Goal: Find specific page/section: Find specific page/section

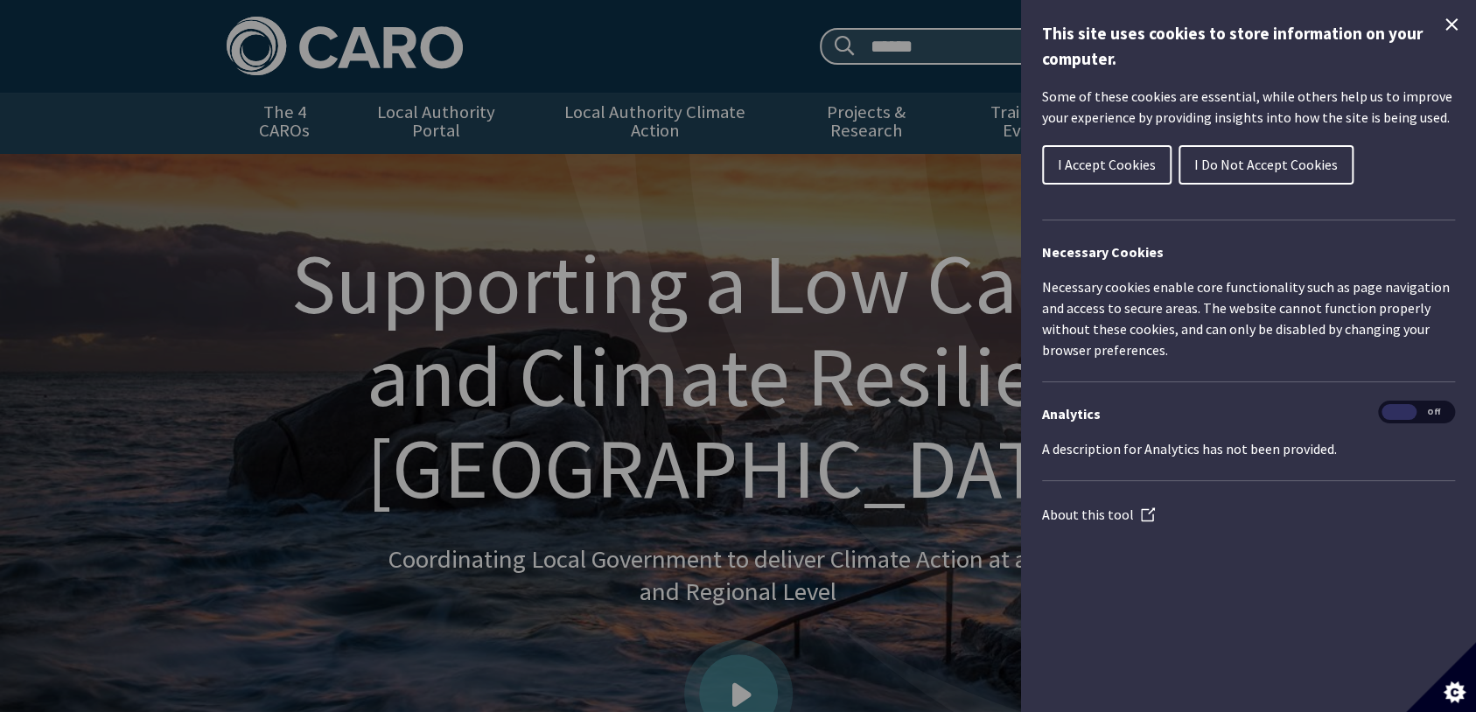
click at [1091, 165] on span "I Accept Cookies" at bounding box center [1107, 164] width 98 height 17
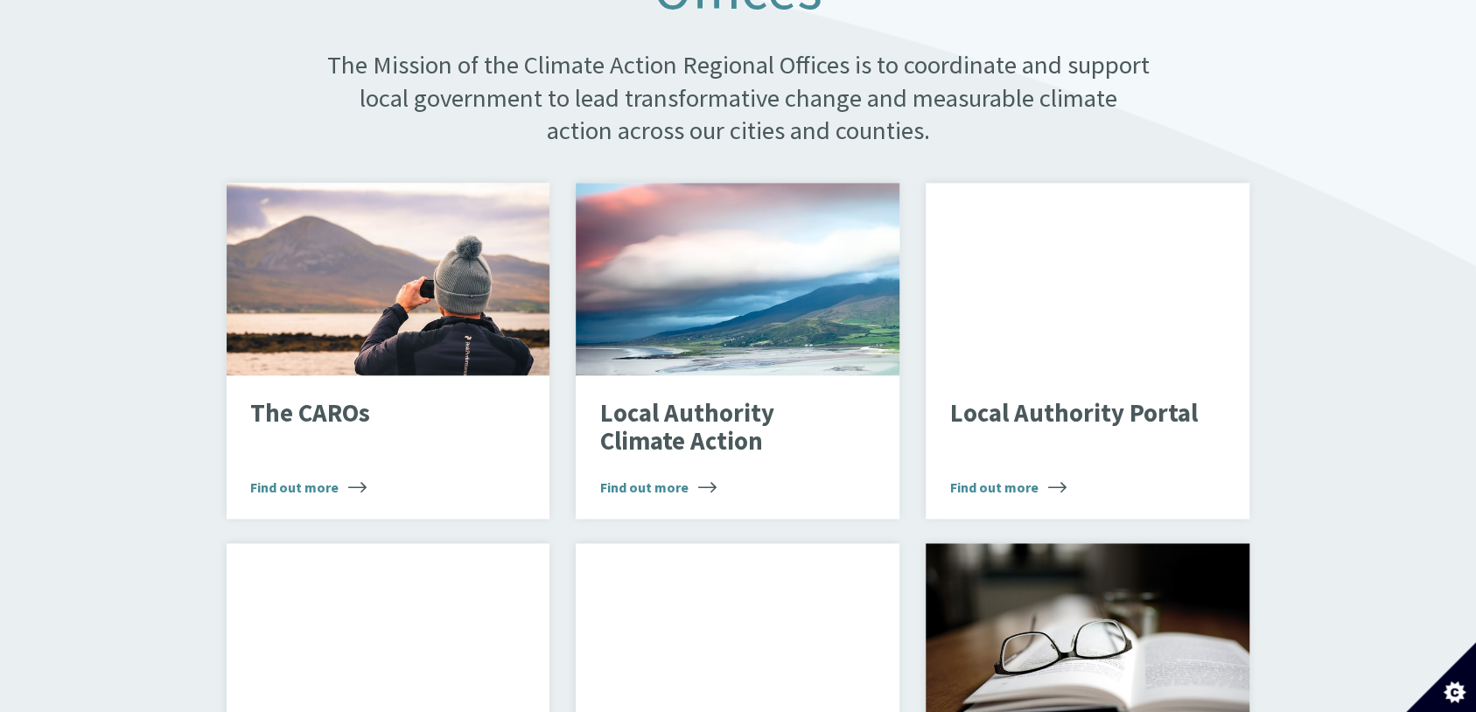
scroll to position [1203, 0]
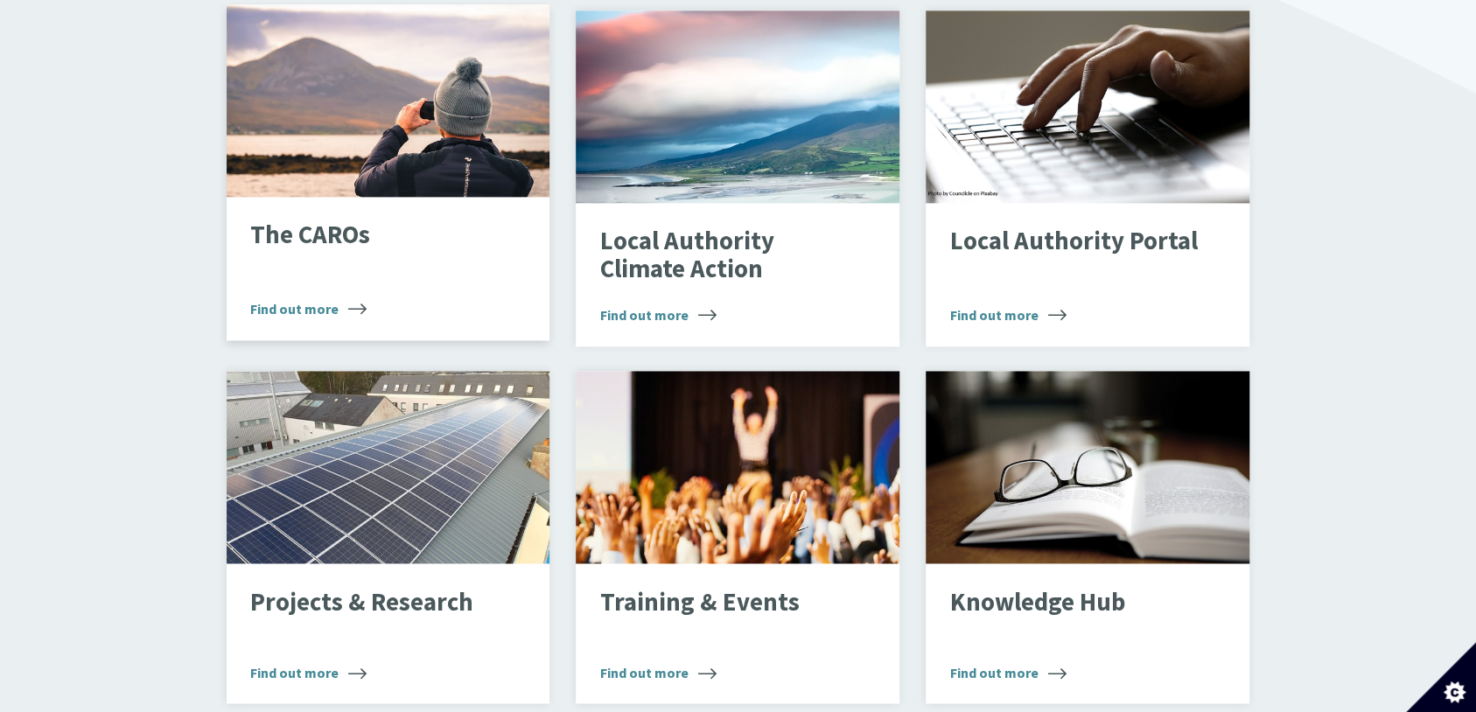
click at [323, 222] on p "The CAROs" at bounding box center [374, 235] width 248 height 28
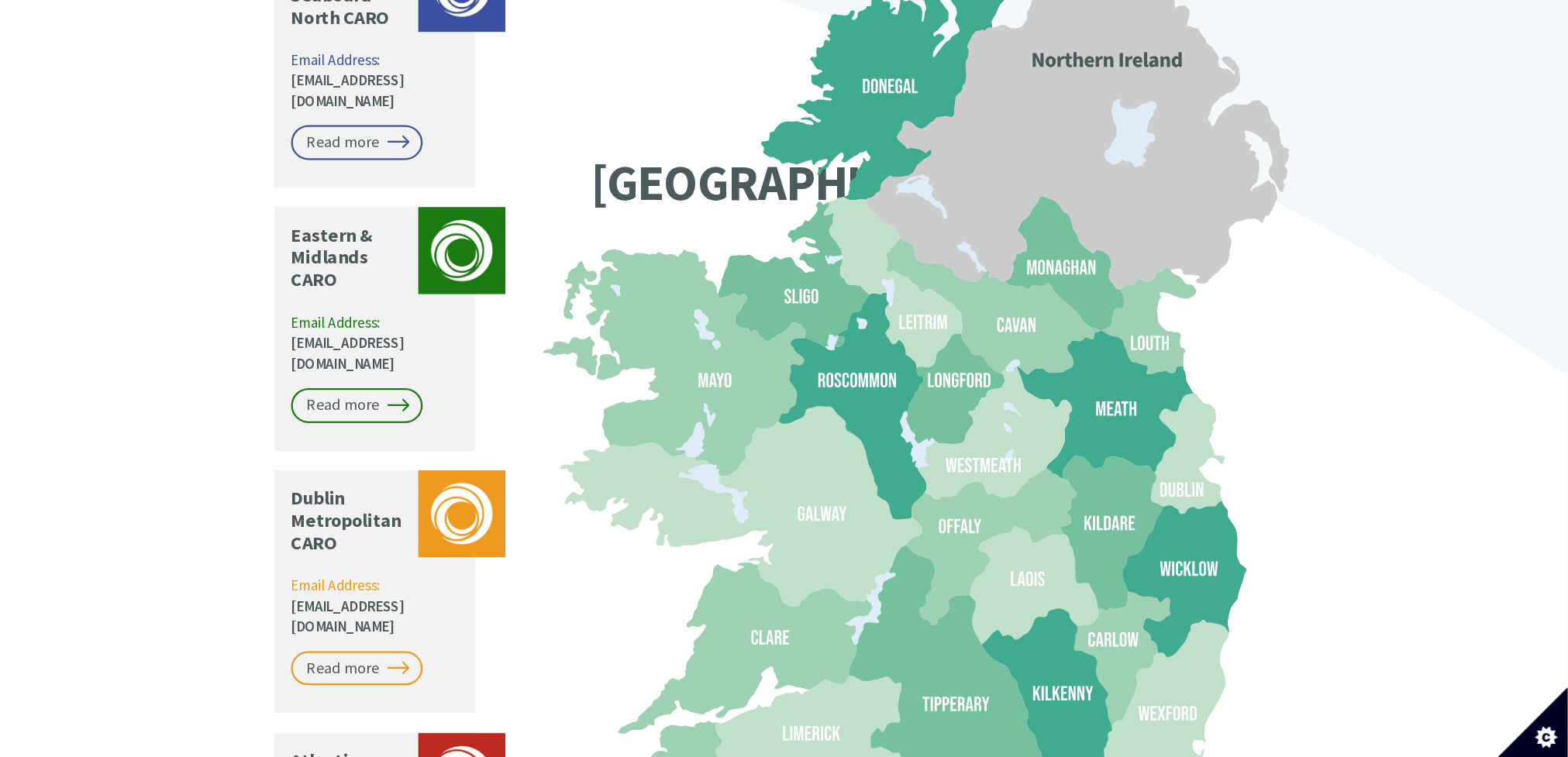
scroll to position [1356, 0]
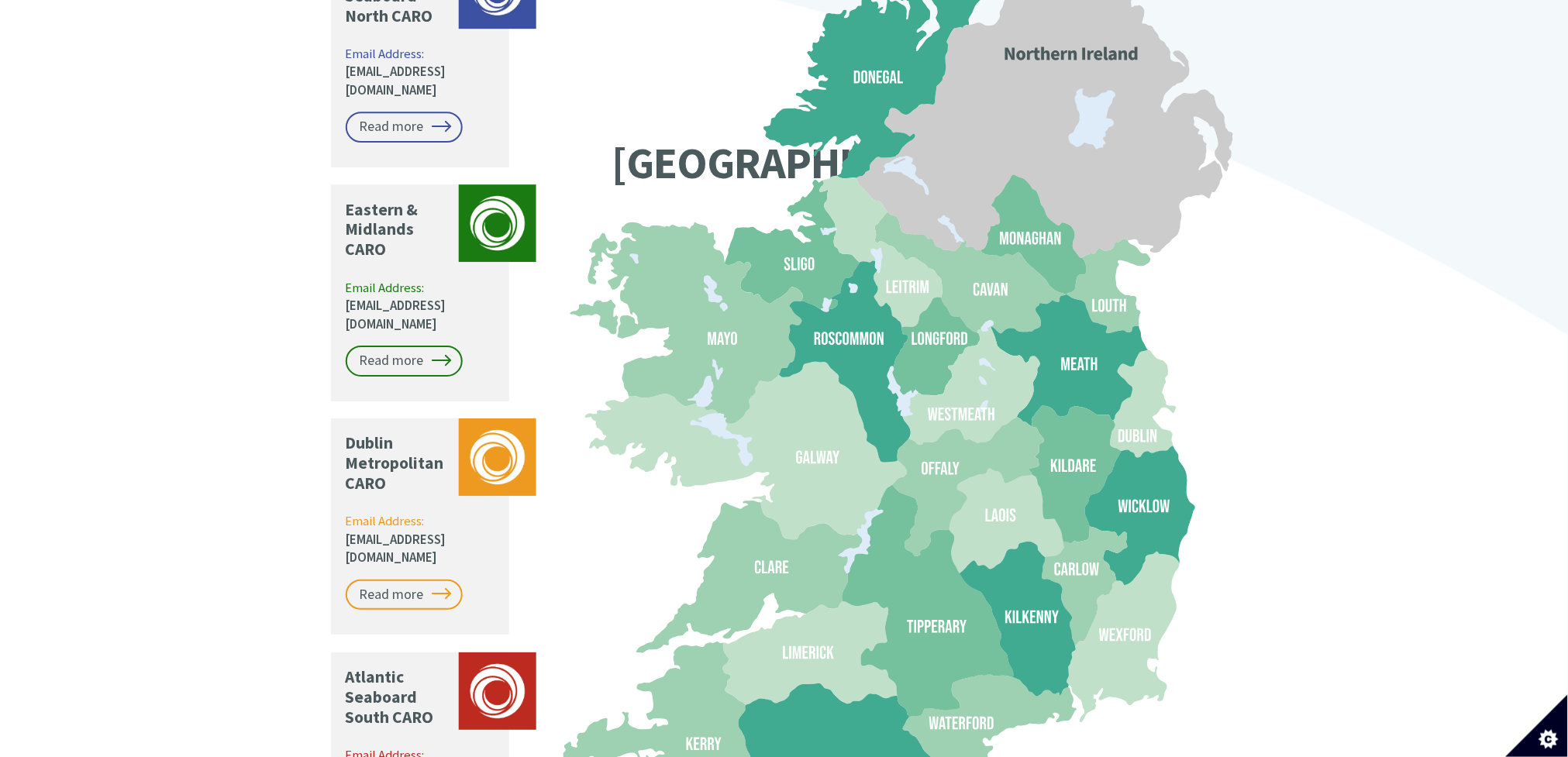
drag, startPoint x: 1278, startPoint y: 1, endPoint x: 199, endPoint y: 67, distance: 1081.0
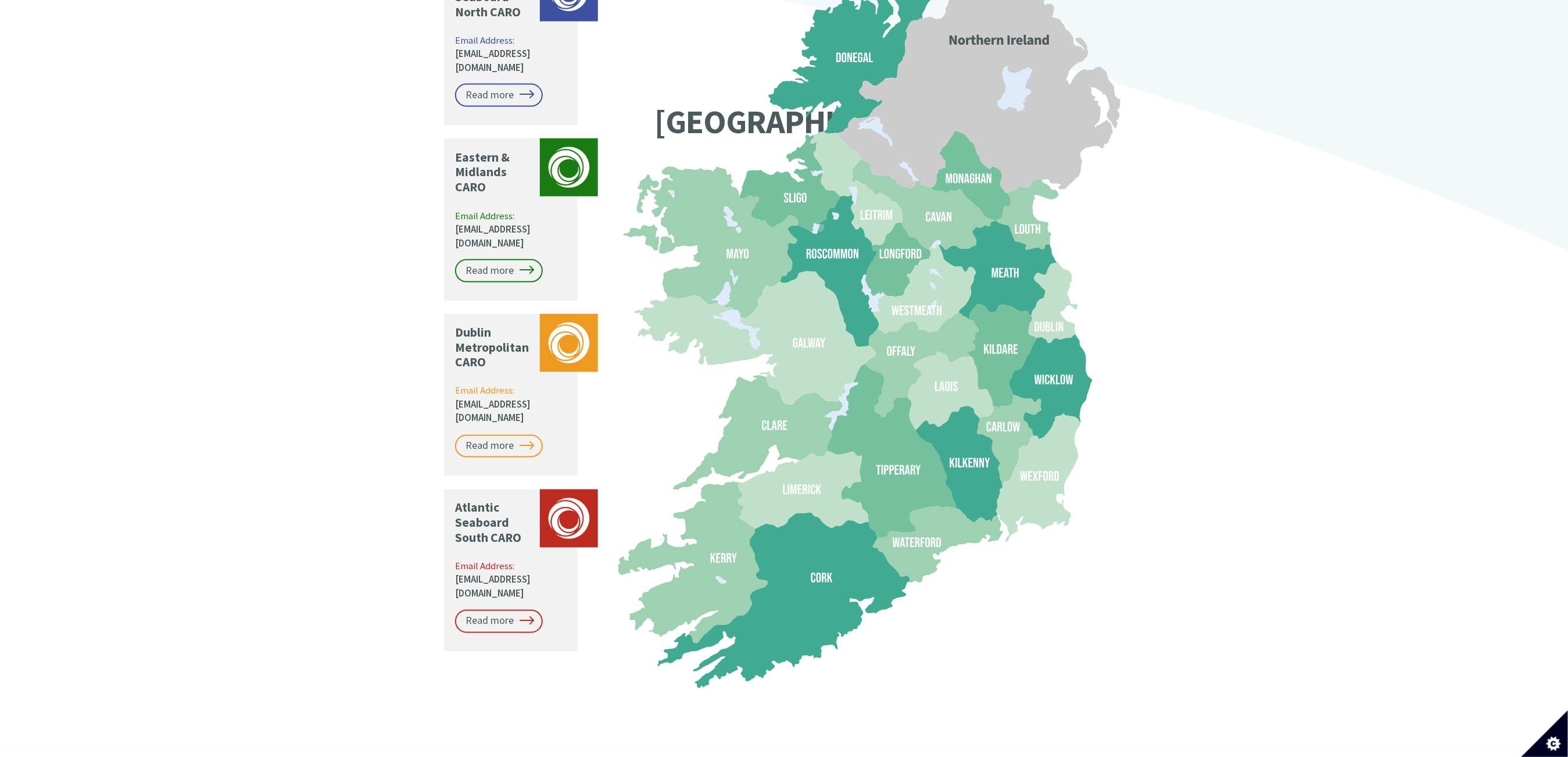
drag, startPoint x: 243, startPoint y: 34, endPoint x: 169, endPoint y: 492, distance: 463.9
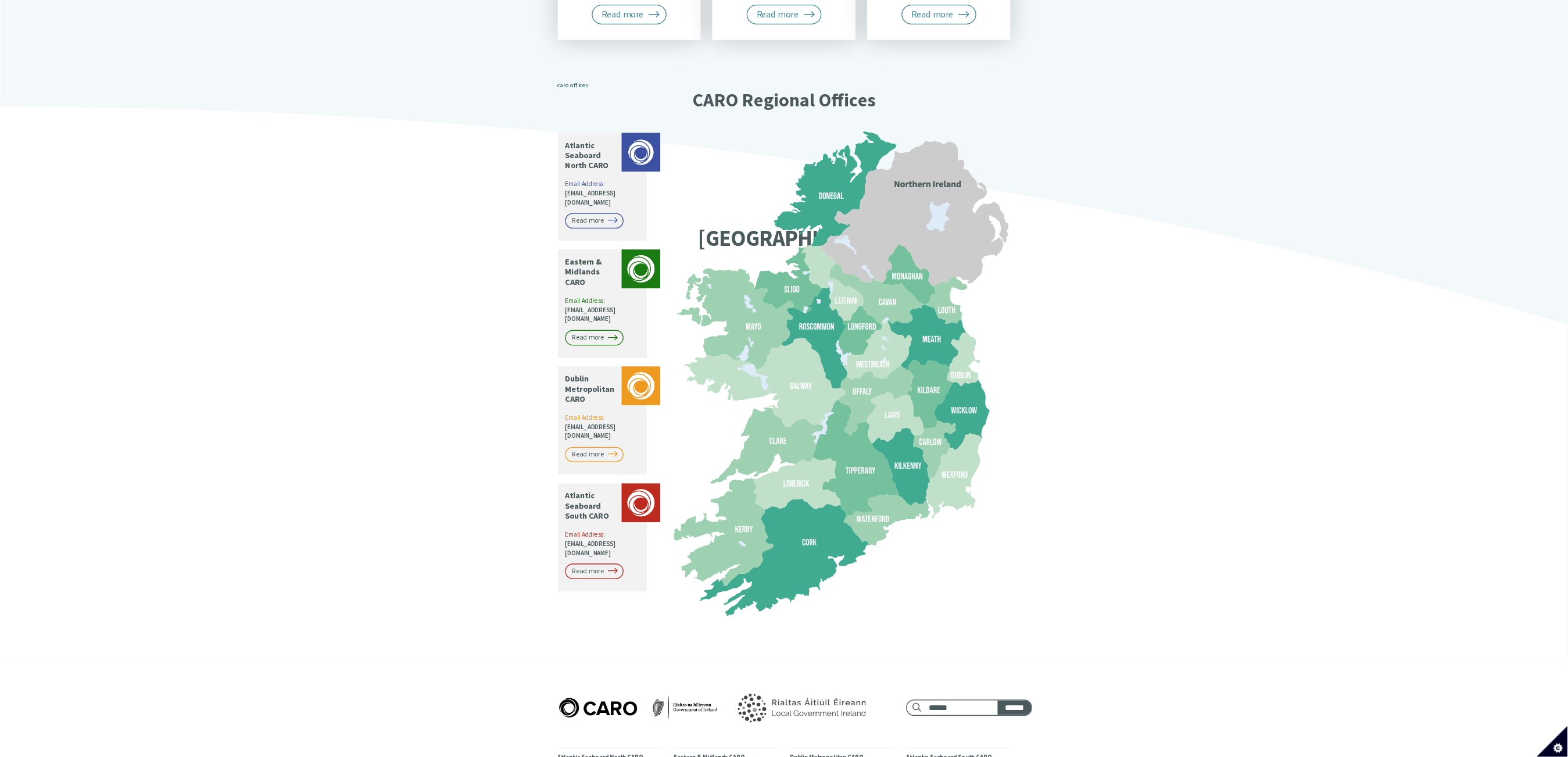
scroll to position [727, 0]
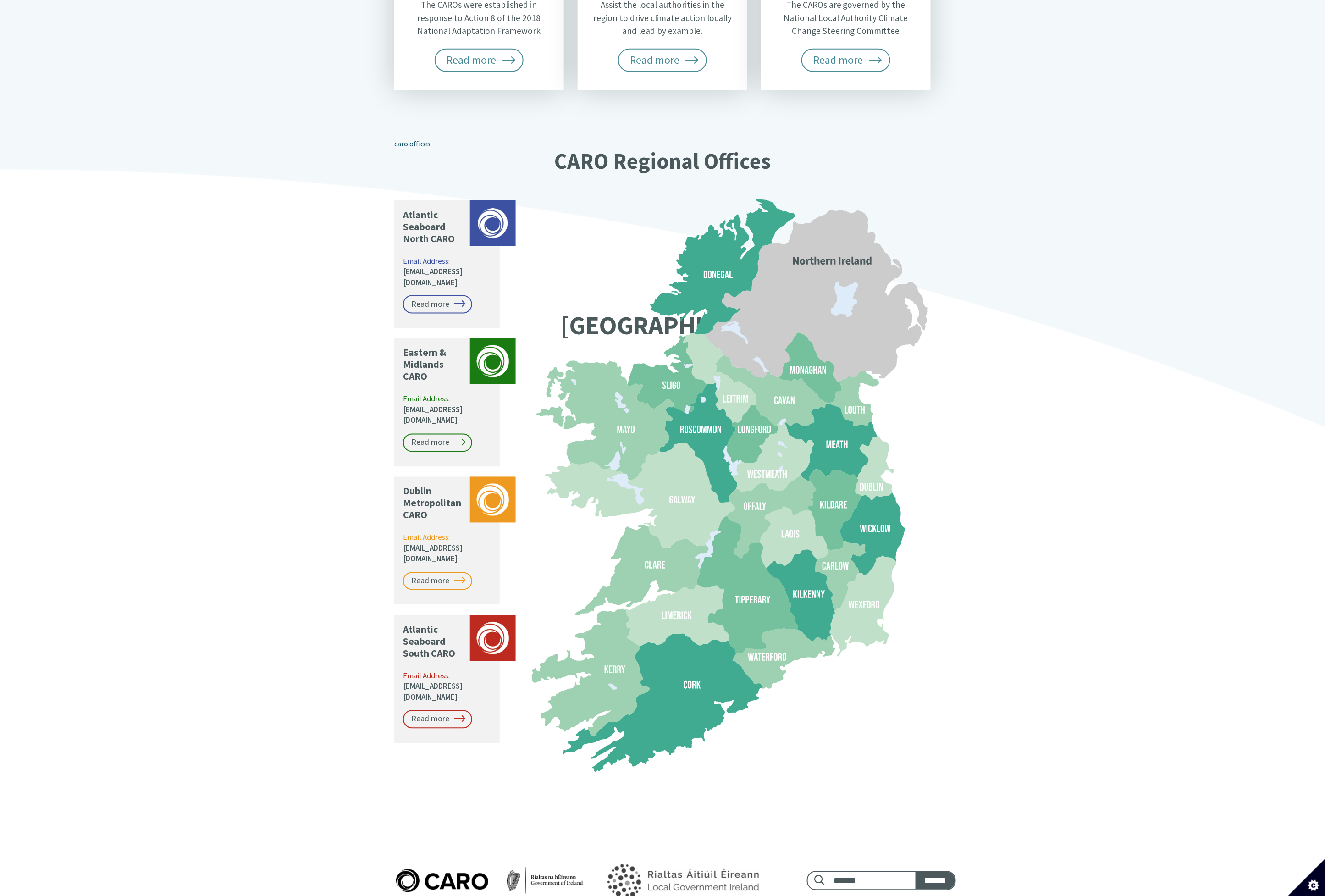
click at [773, 119] on div "Climate Action Regional Offices Coordinating and supporting local government to…" at bounding box center [662, 220] width 1325 height 1205
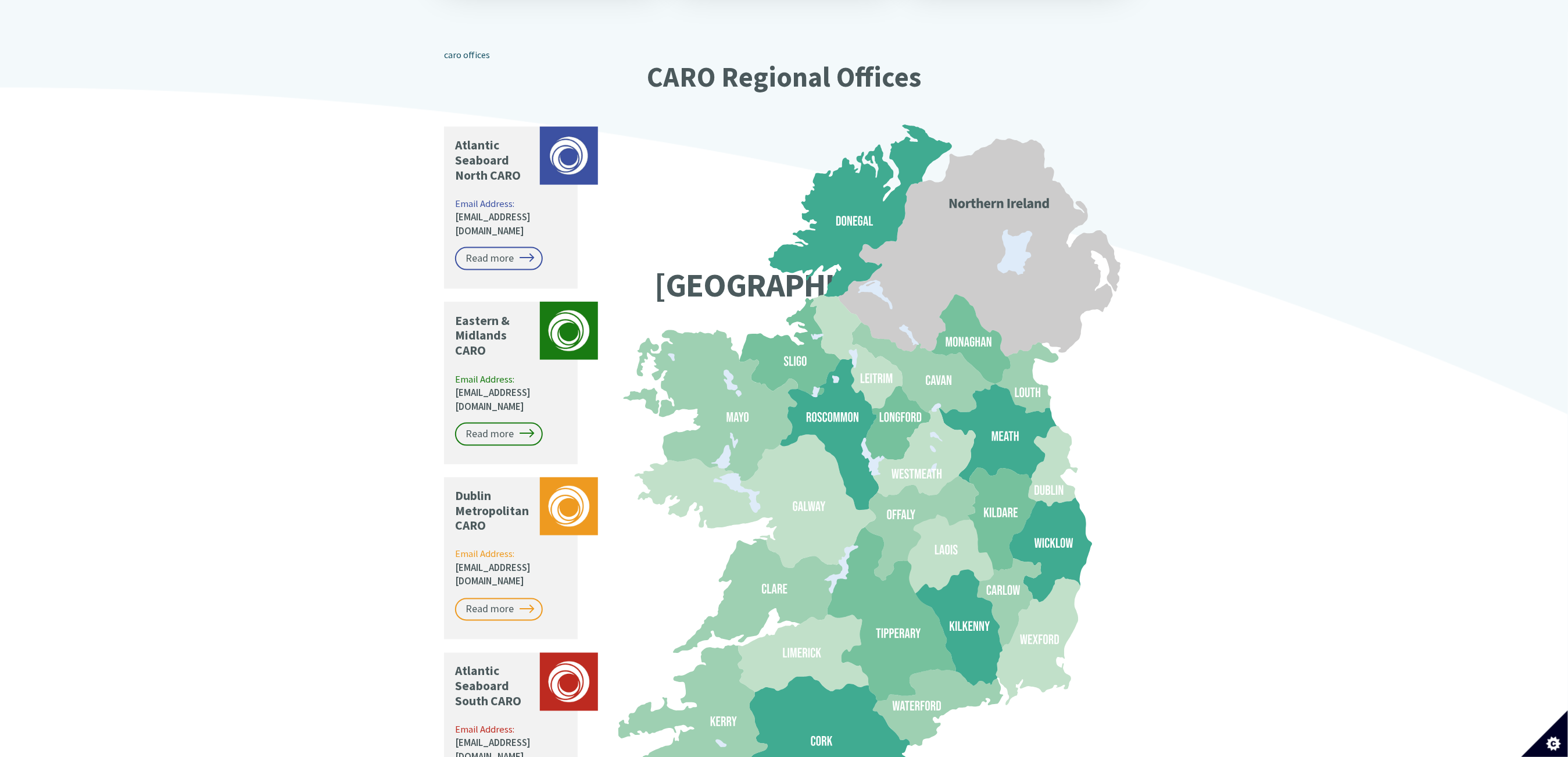
scroll to position [960, 0]
